Goal: Navigation & Orientation: Find specific page/section

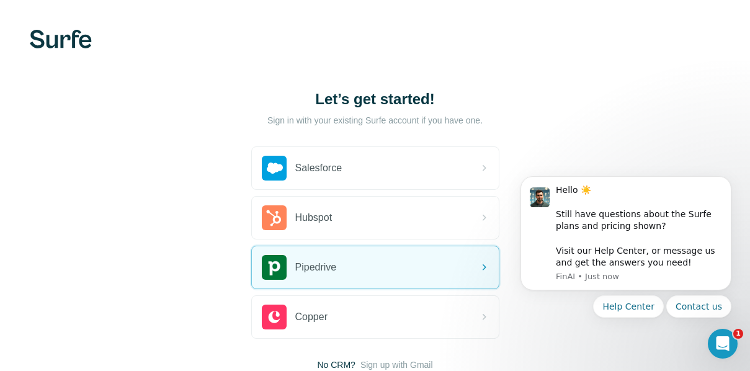
scroll to position [89, 0]
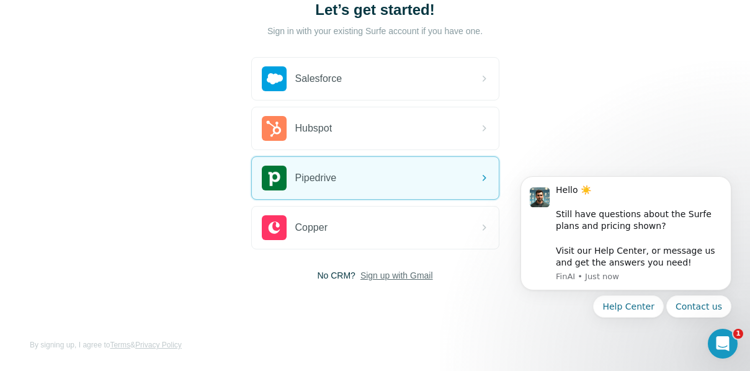
click at [403, 276] on span "Sign up with Gmail" at bounding box center [396, 275] width 73 height 12
click at [382, 303] on button "Sign up with Google" at bounding box center [375, 306] width 248 height 25
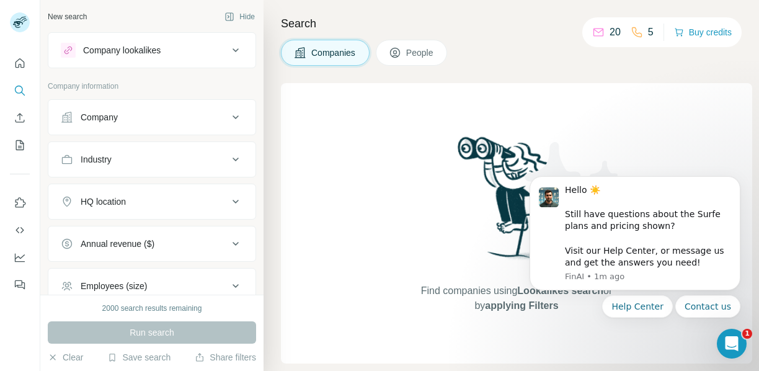
click at [637, 142] on body "Hello ☀️ ​ Still have questions about the Surfe plans and pricing shown? ​ Visi…" at bounding box center [635, 236] width 238 height 192
click at [21, 257] on icon "Dashboard" at bounding box center [20, 256] width 10 height 5
click at [541, 66] on div "Search Companies People Find companies using Lookalikes search or by applying F…" at bounding box center [512, 185] width 496 height 371
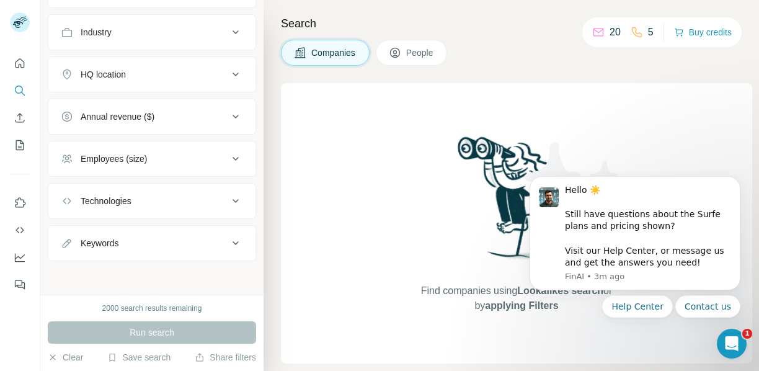
scroll to position [128, 0]
click at [16, 62] on icon "Quick start" at bounding box center [20, 62] width 9 height 9
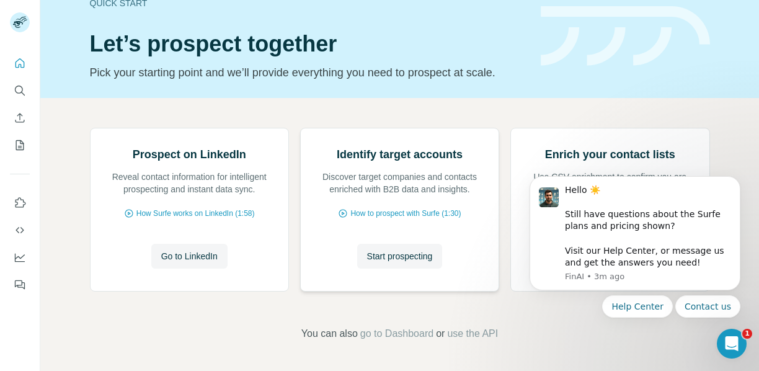
scroll to position [137, 0]
click at [180, 250] on span "Go to LinkedIn" at bounding box center [189, 256] width 56 height 12
click at [18, 205] on icon "Use Surfe on LinkedIn" at bounding box center [20, 203] width 12 height 12
click at [16, 61] on icon "Quick start" at bounding box center [20, 62] width 9 height 9
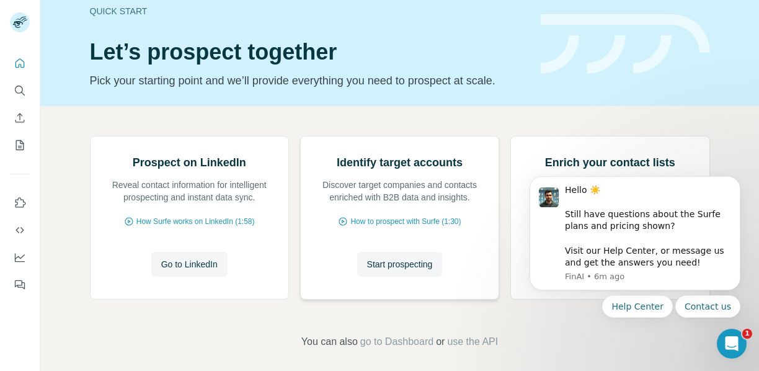
scroll to position [0, 0]
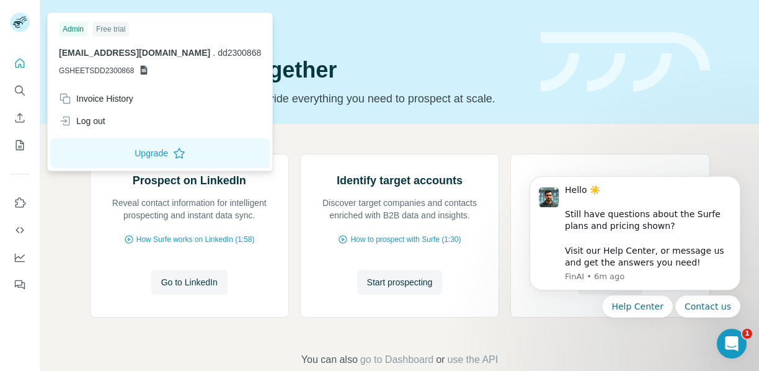
click at [75, 30] on div "Admin" at bounding box center [73, 29] width 29 height 15
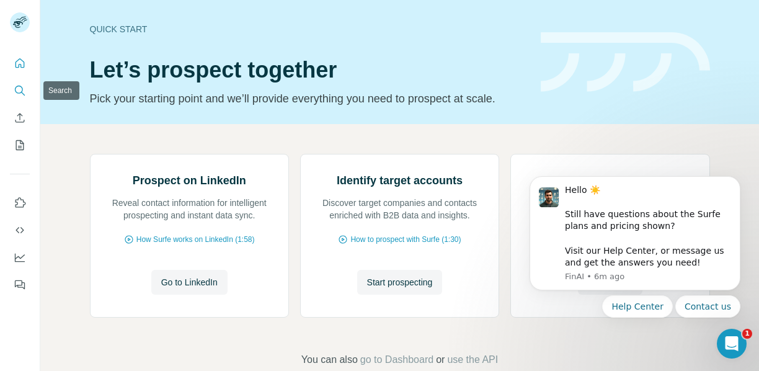
click at [16, 94] on icon "Search" at bounding box center [20, 90] width 12 height 12
click at [21, 89] on icon "Search" at bounding box center [20, 90] width 12 height 12
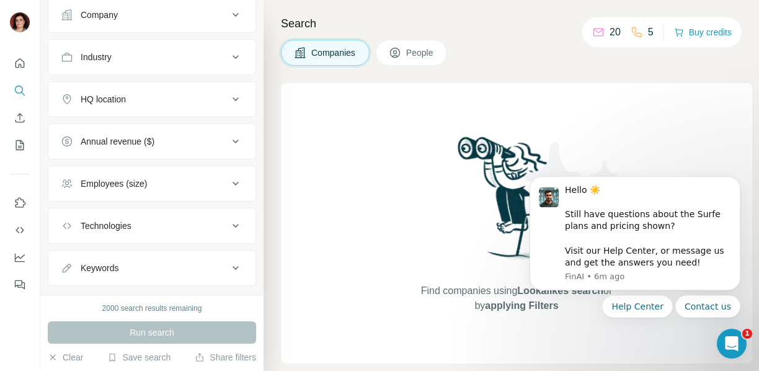
scroll to position [128, 0]
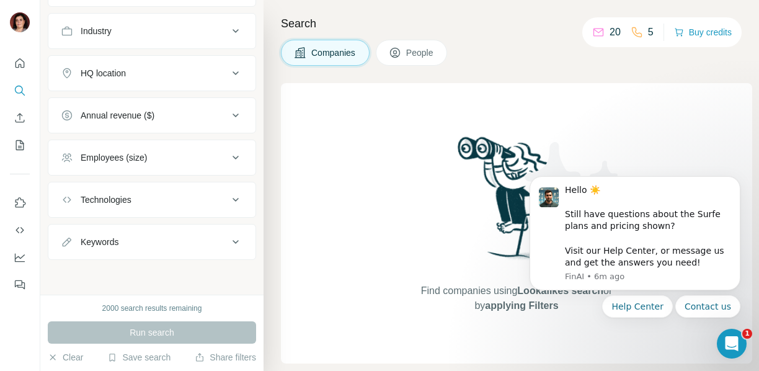
click at [321, 142] on div "Find companies using Lookalikes search or by applying Filters" at bounding box center [516, 223] width 471 height 280
click at [412, 53] on span "People" at bounding box center [420, 53] width 29 height 12
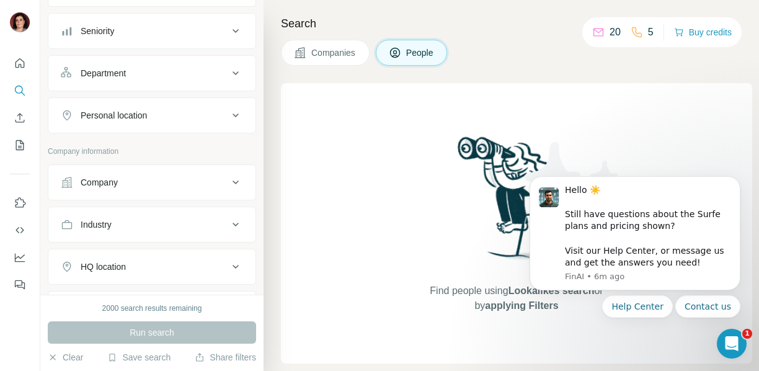
scroll to position [322, 0]
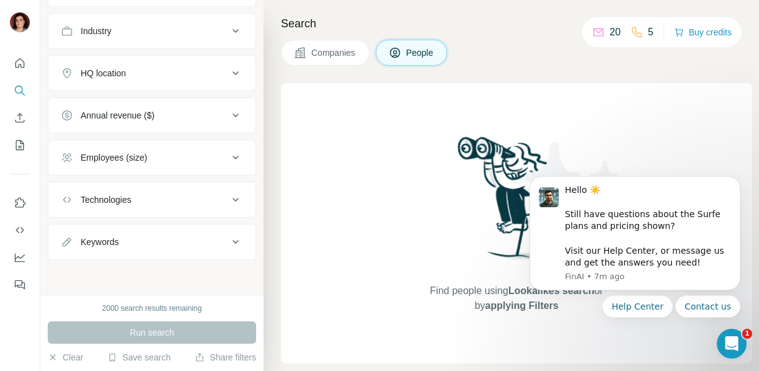
click at [420, 50] on span "People" at bounding box center [420, 53] width 29 height 12
click at [414, 50] on span "People" at bounding box center [420, 53] width 29 height 12
click at [334, 53] on span "Companies" at bounding box center [333, 53] width 45 height 12
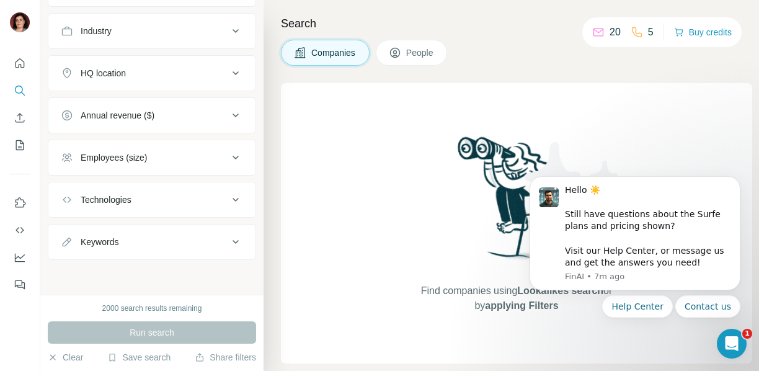
click at [273, 55] on div "Search Companies People Find companies using Lookalikes search or by applying F…" at bounding box center [512, 185] width 496 height 371
click at [19, 61] on icon "Quick start" at bounding box center [20, 63] width 12 height 12
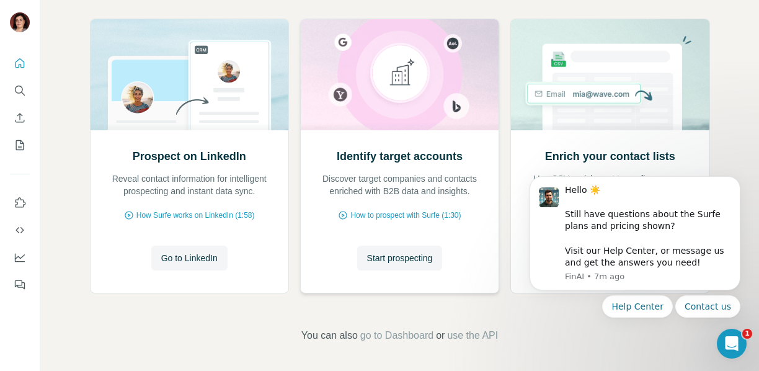
scroll to position [137, 0]
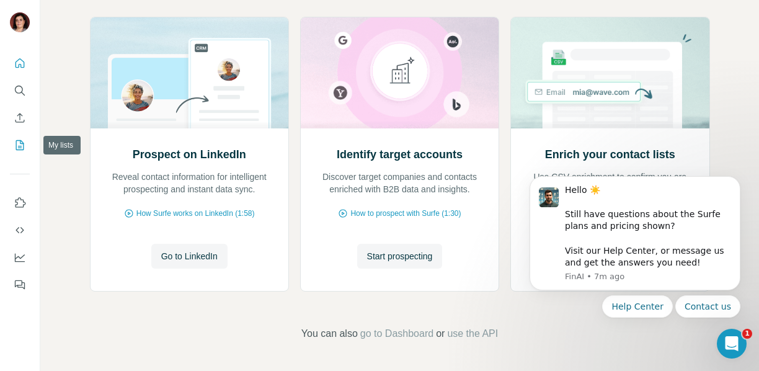
click at [19, 143] on icon "My lists" at bounding box center [20, 145] width 12 height 12
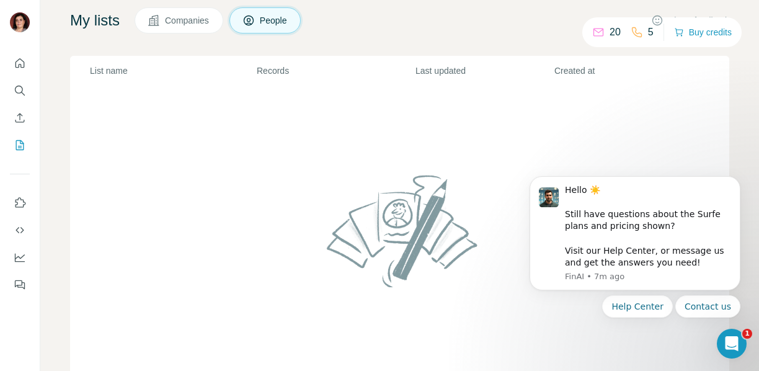
scroll to position [10, 0]
click at [20, 259] on icon "Dashboard" at bounding box center [20, 257] width 12 height 12
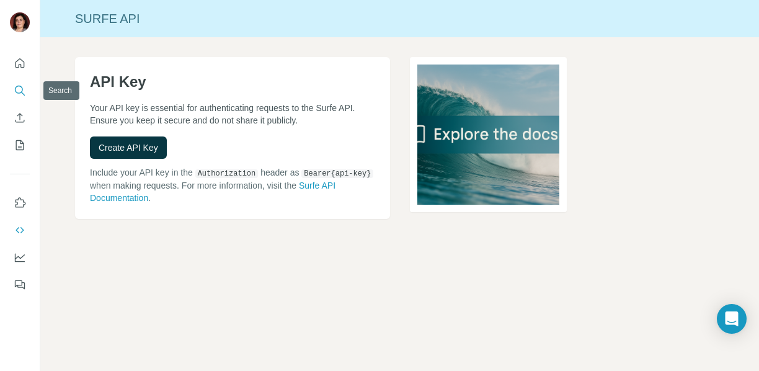
click at [16, 86] on icon "Search" at bounding box center [20, 90] width 12 height 12
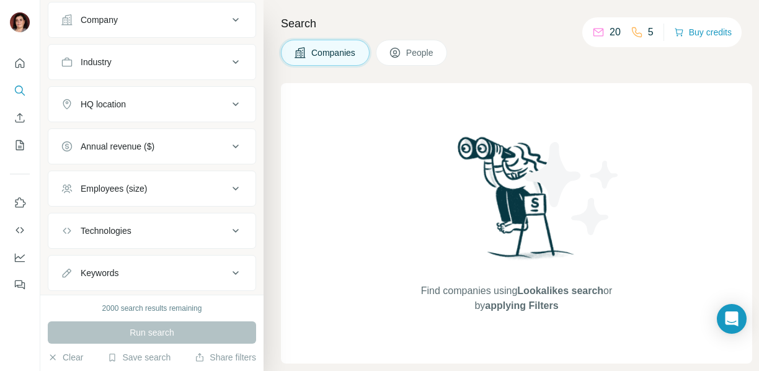
scroll to position [128, 0]
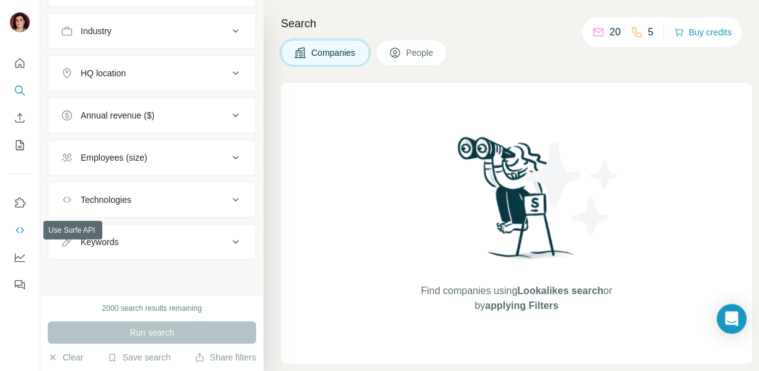
click at [18, 229] on icon "Use Surfe API" at bounding box center [20, 230] width 12 height 12
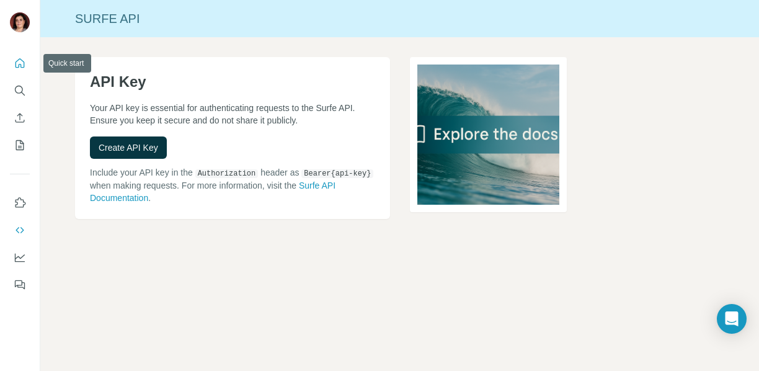
click at [19, 63] on icon "Quick start" at bounding box center [20, 63] width 12 height 12
